Goal: Information Seeking & Learning: Learn about a topic

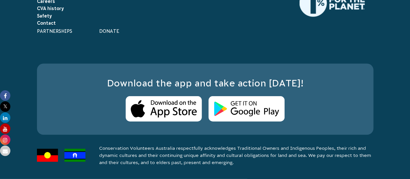
scroll to position [4913, 0]
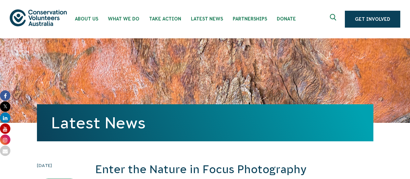
scroll to position [590, 0]
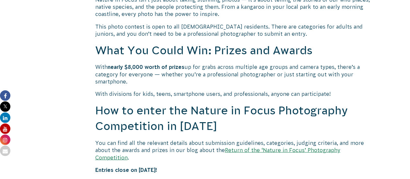
scroll to position [494, 0]
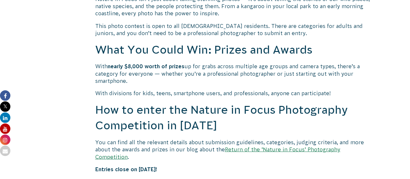
click at [340, 151] on link "Return of the ‘Nature in Focus’ Photography Competition" at bounding box center [217, 152] width 245 height 13
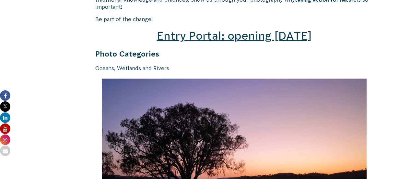
scroll to position [975, 0]
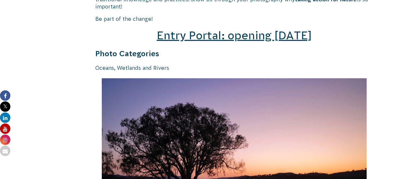
click at [258, 32] on span "Entry Portal: opening [DATE]" at bounding box center [234, 35] width 155 height 12
